Goal: Task Accomplishment & Management: Manage account settings

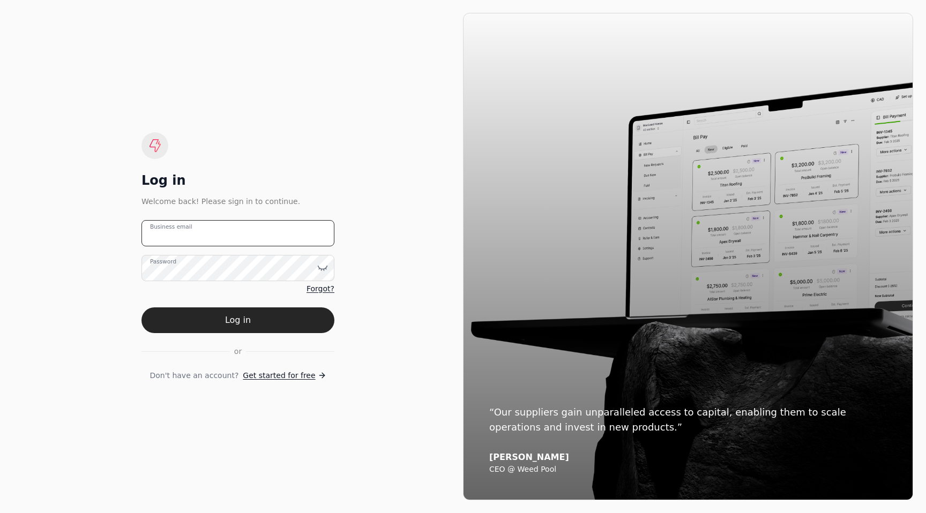
click at [259, 240] on email "Business email" at bounding box center [237, 233] width 193 height 26
type email "[EMAIL_ADDRESS][DOMAIN_NAME]"
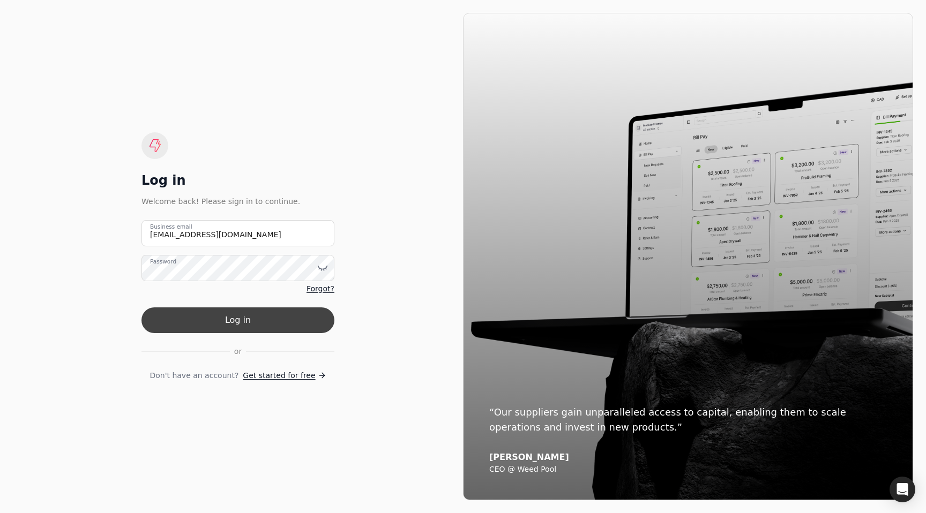
click at [259, 320] on button "Log in" at bounding box center [237, 321] width 193 height 26
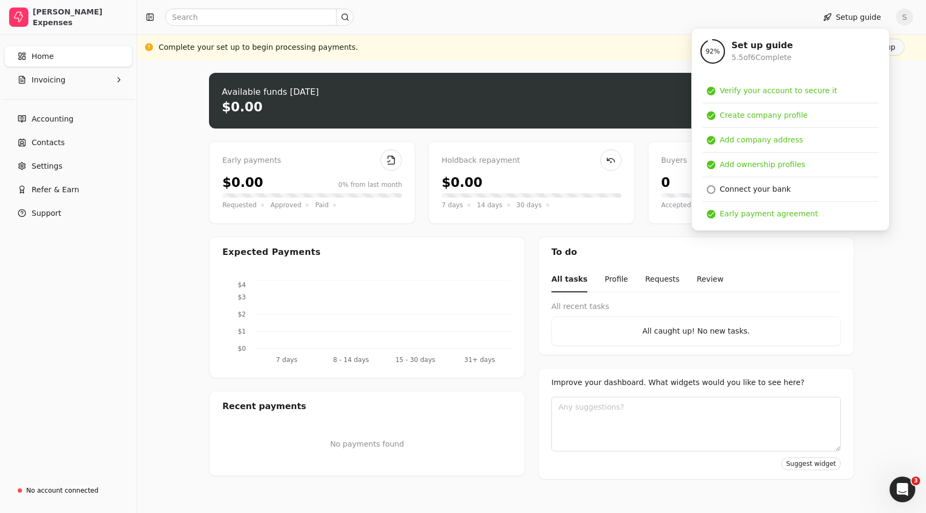
click at [505, 40] on div "Complete your set up to begin processing payments. Finish set up" at bounding box center [532, 47] width 746 height 17
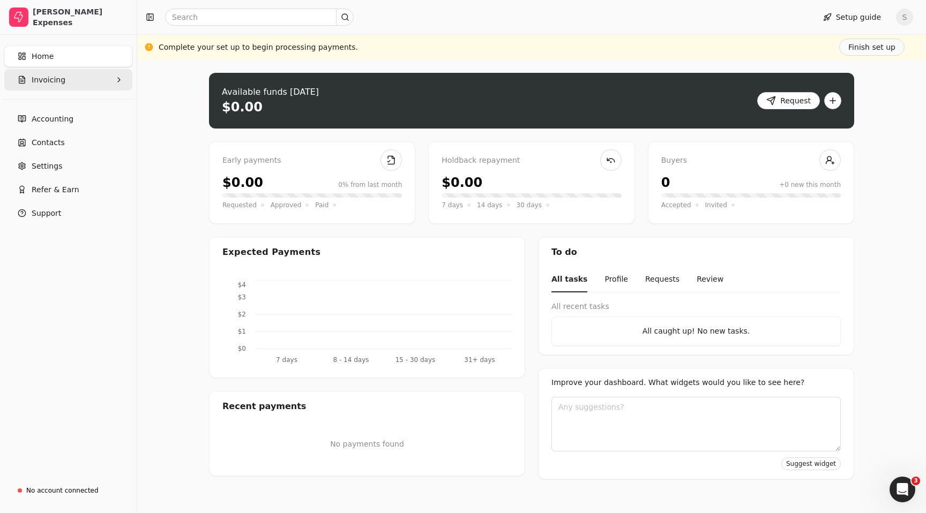
click at [66, 76] on button "Invoicing" at bounding box center [68, 79] width 128 height 21
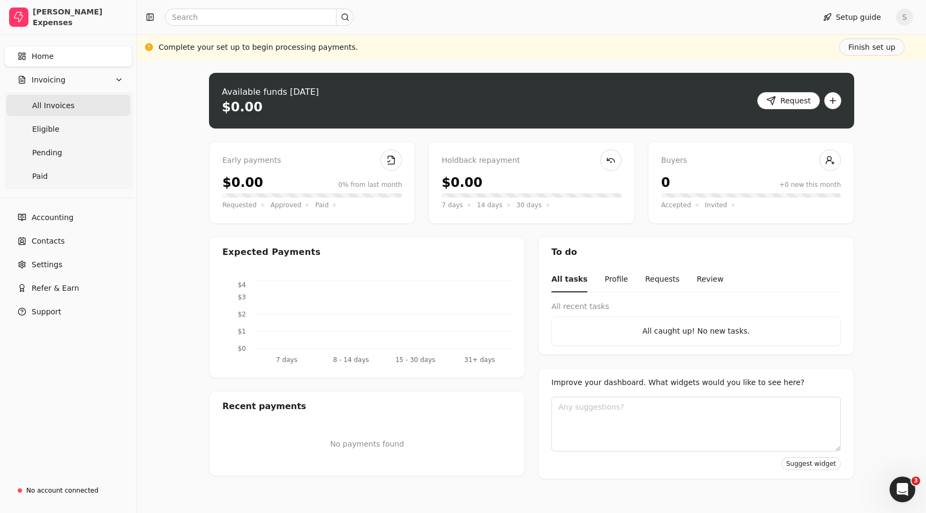
click at [73, 99] on Invoices "All Invoices" at bounding box center [68, 105] width 124 height 21
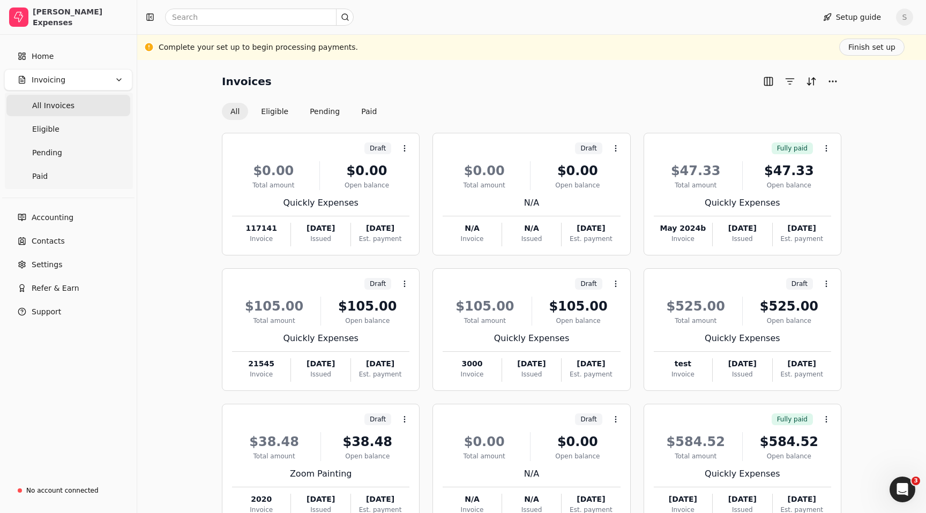
click at [599, 71] on div "Invoices All Eligible Pending Paid Draft Context Menu Button $0.00 Total amount…" at bounding box center [531, 323] width 789 height 527
click at [451, 70] on div "Invoices All Eligible Pending Paid Draft Context Menu Button $0.00 Total amount…" at bounding box center [531, 323] width 789 height 527
click at [443, 87] on div "Invoices" at bounding box center [531, 81] width 619 height 17
click at [533, 93] on div "Invoices All Eligible Pending Paid" at bounding box center [531, 96] width 619 height 47
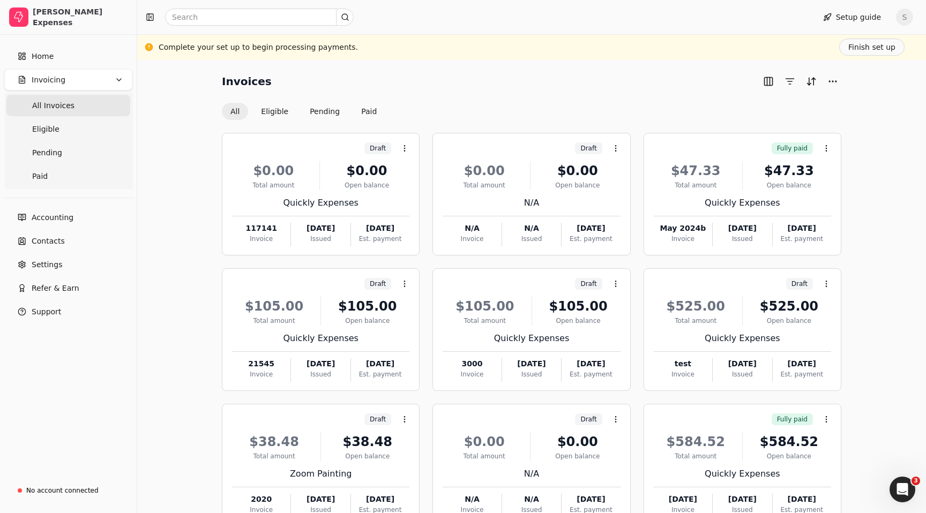
click at [568, 88] on div "Invoices" at bounding box center [531, 81] width 619 height 17
click at [598, 48] on div "Complete your set up to begin processing payments. Finish set up" at bounding box center [532, 47] width 746 height 17
